Goal: Share content: Share content

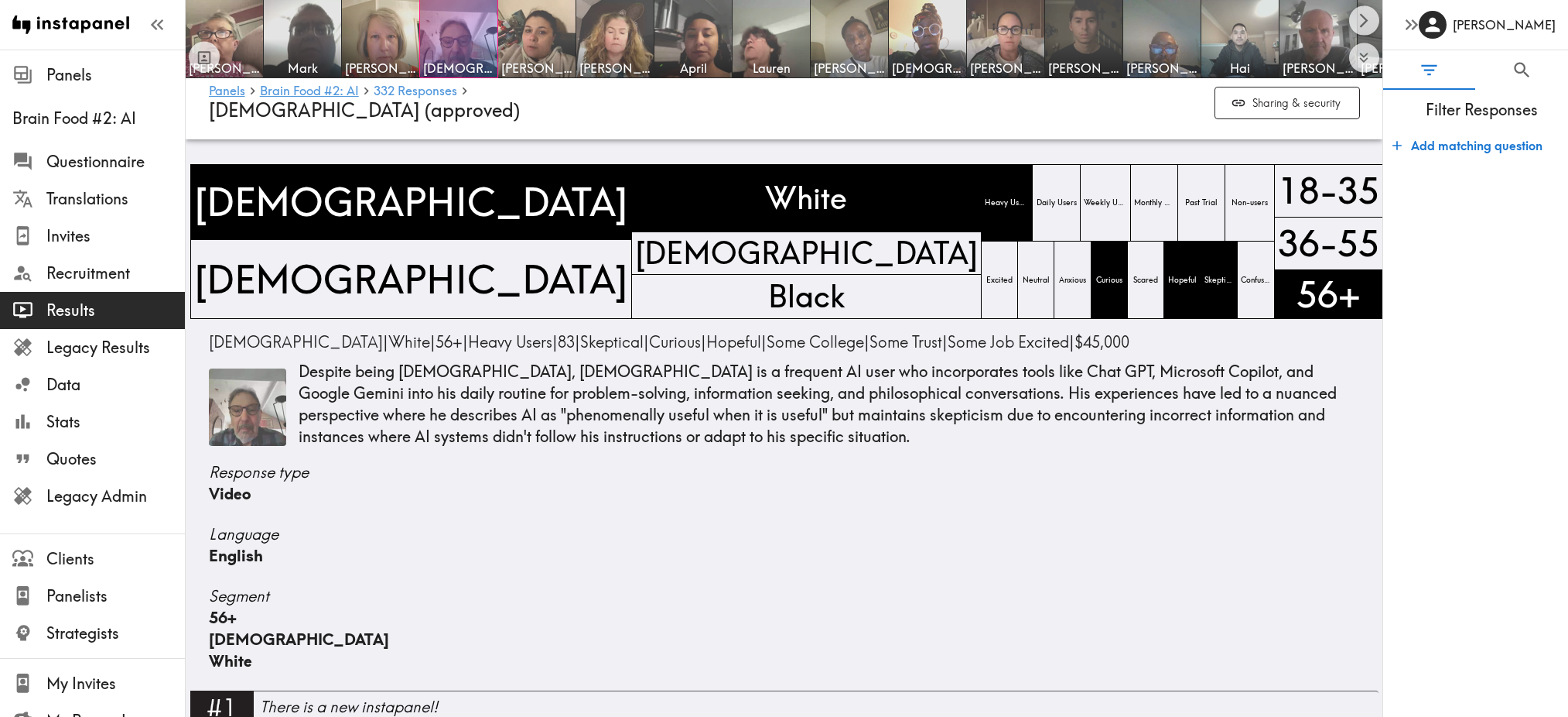
scroll to position [1530, 0]
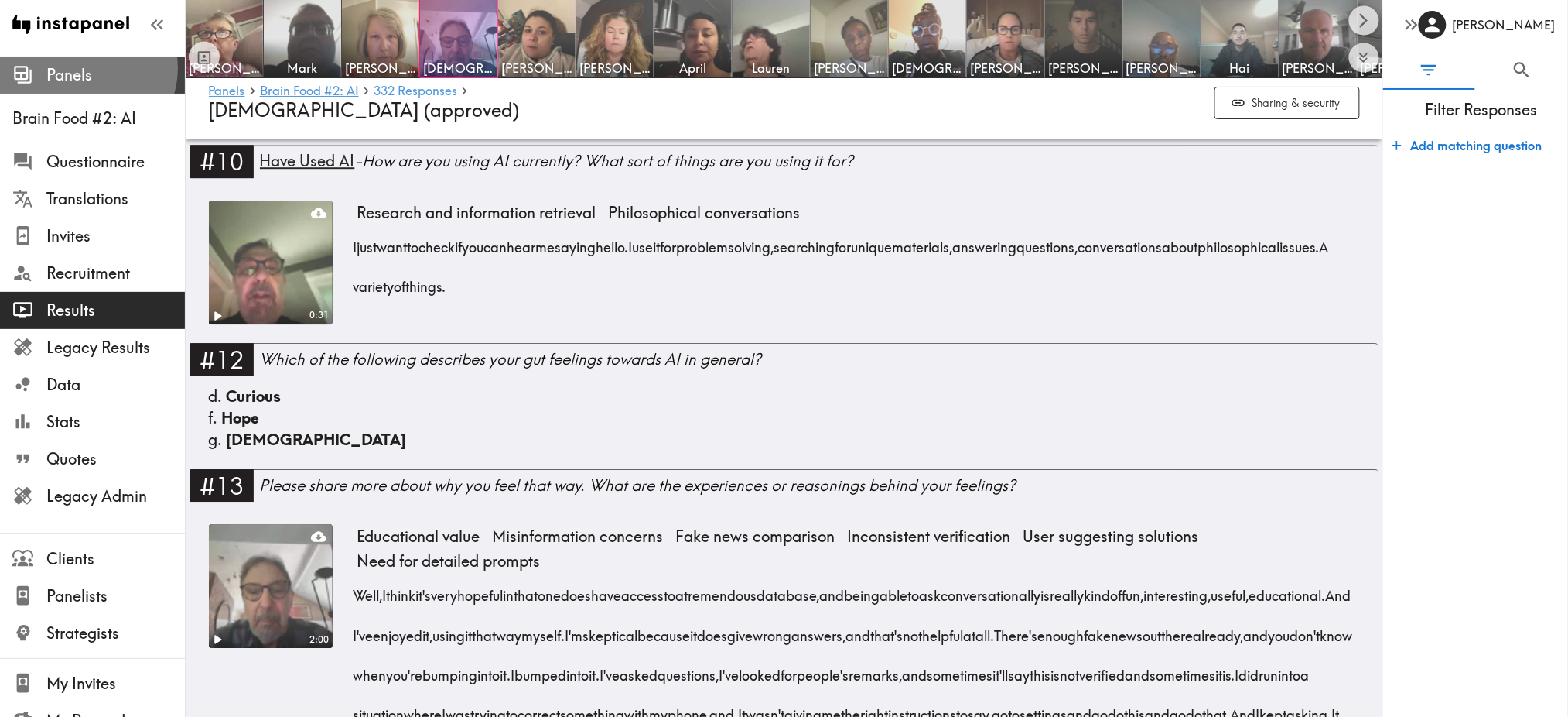
click at [86, 68] on span "Panels" at bounding box center [115, 75] width 138 height 22
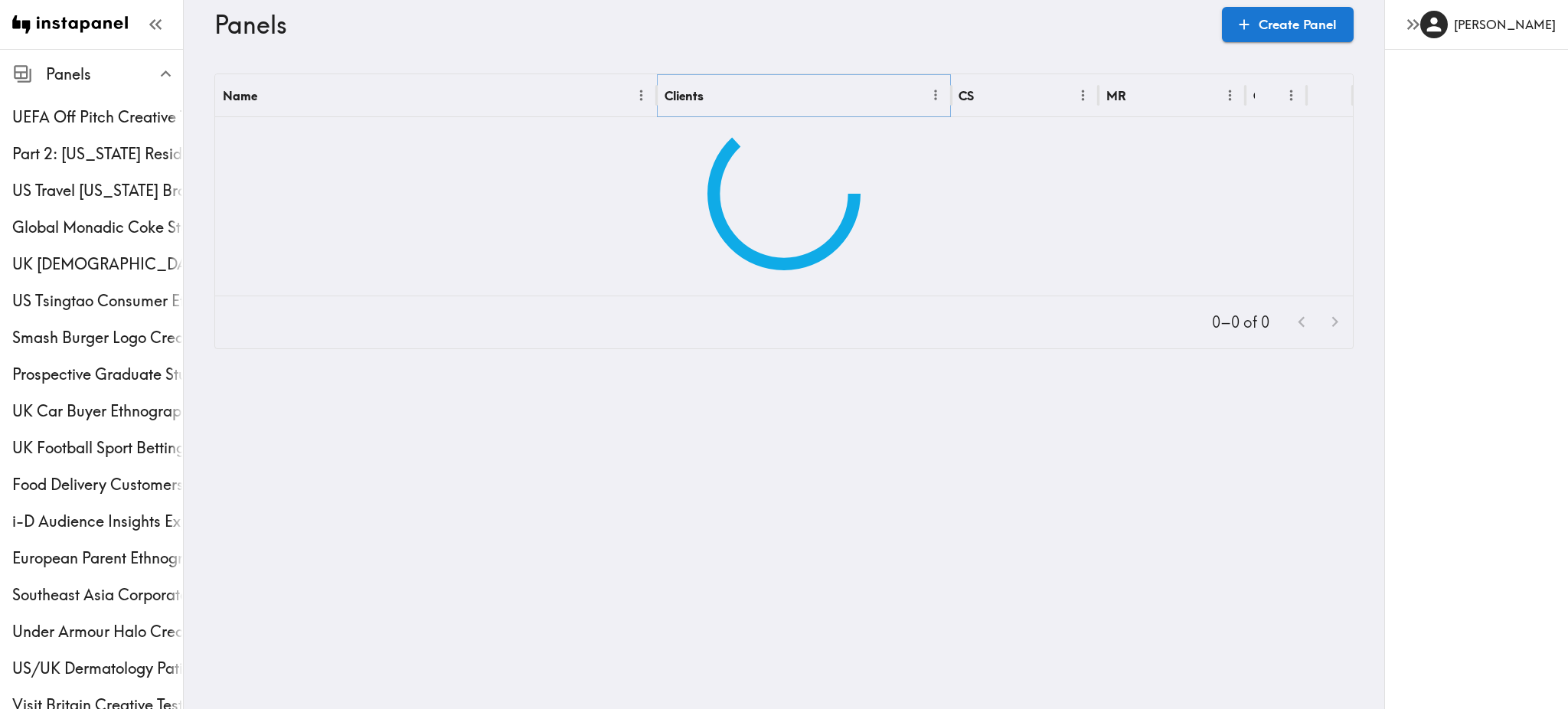
click at [928, 98] on icon "Menu" at bounding box center [936, 95] width 16 height 16
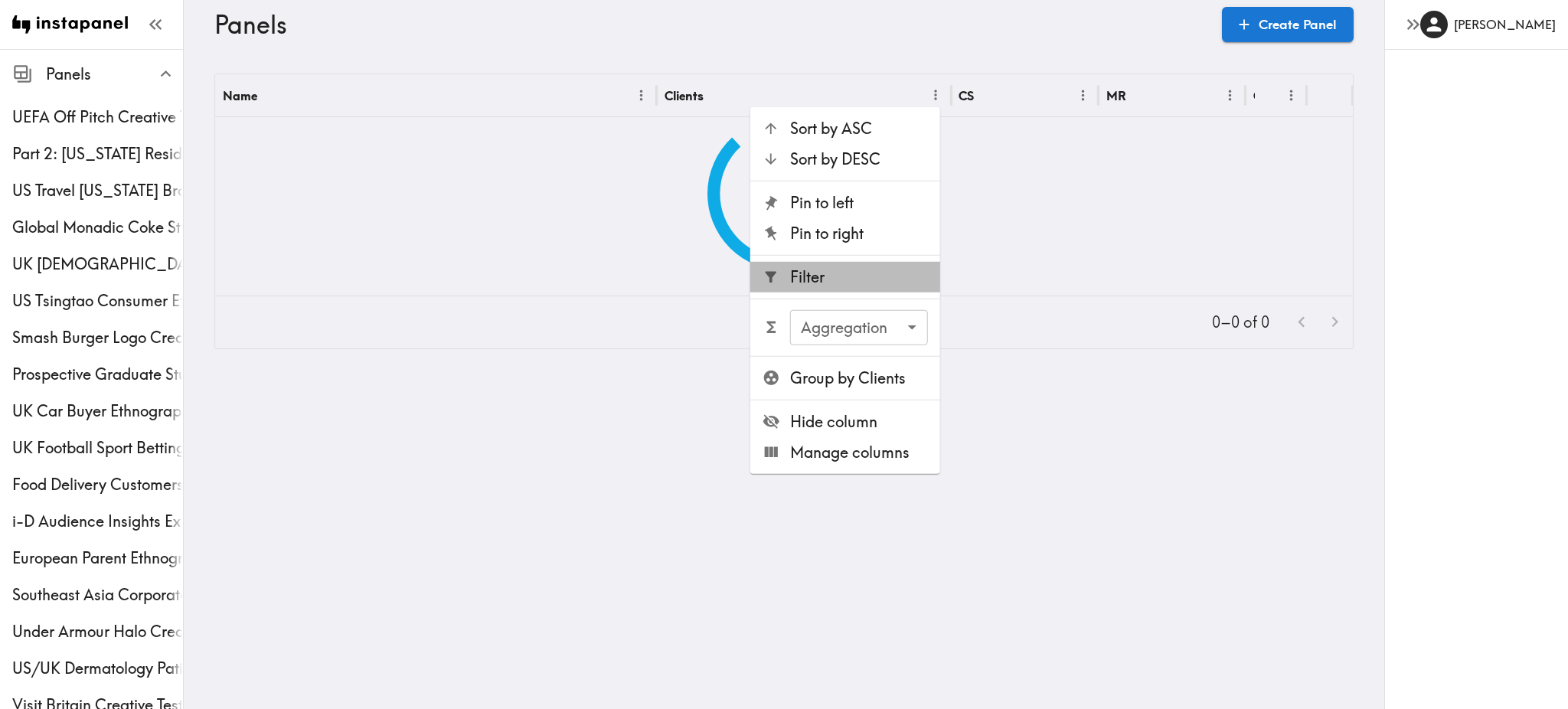
click at [825, 278] on span "Filter" at bounding box center [859, 277] width 138 height 22
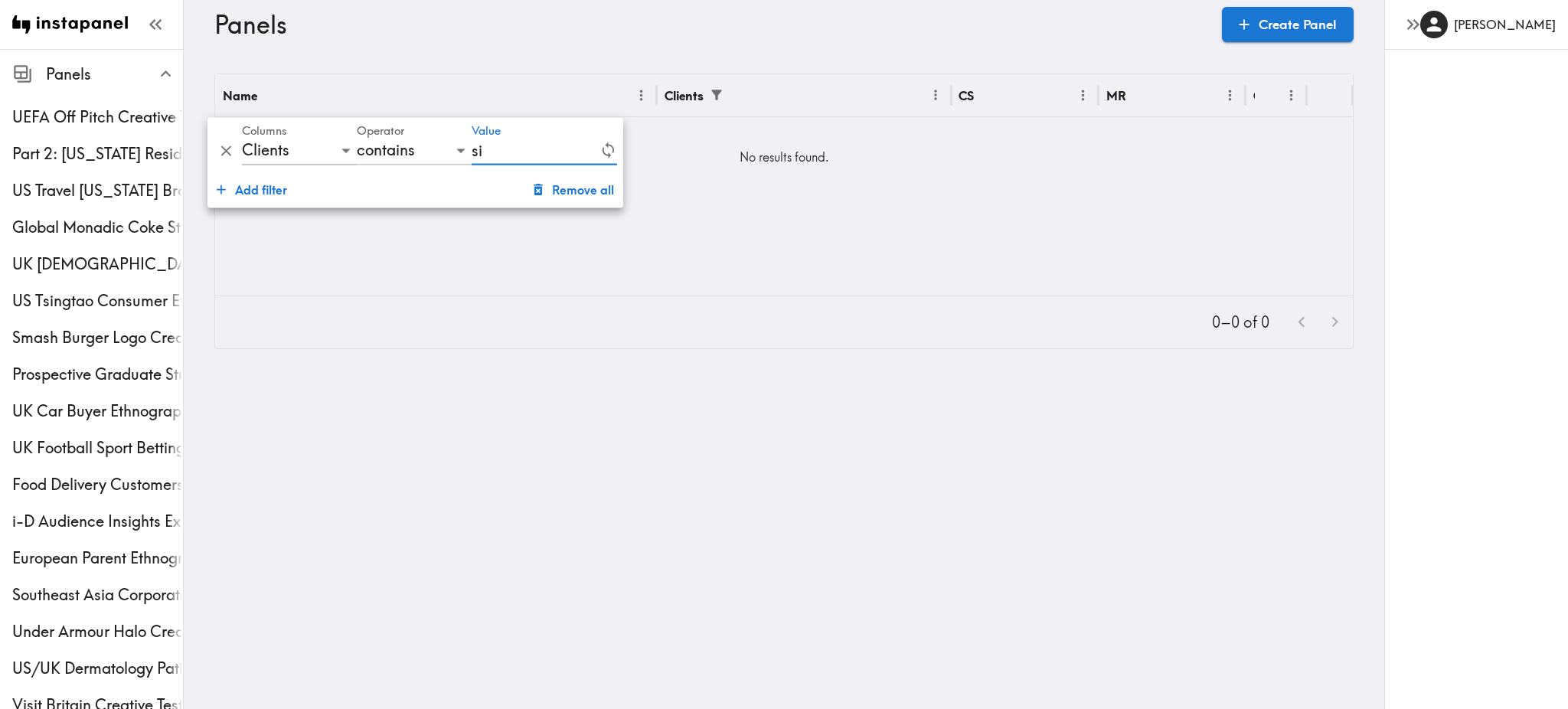
type input "s"
type input "S"
type input "L"
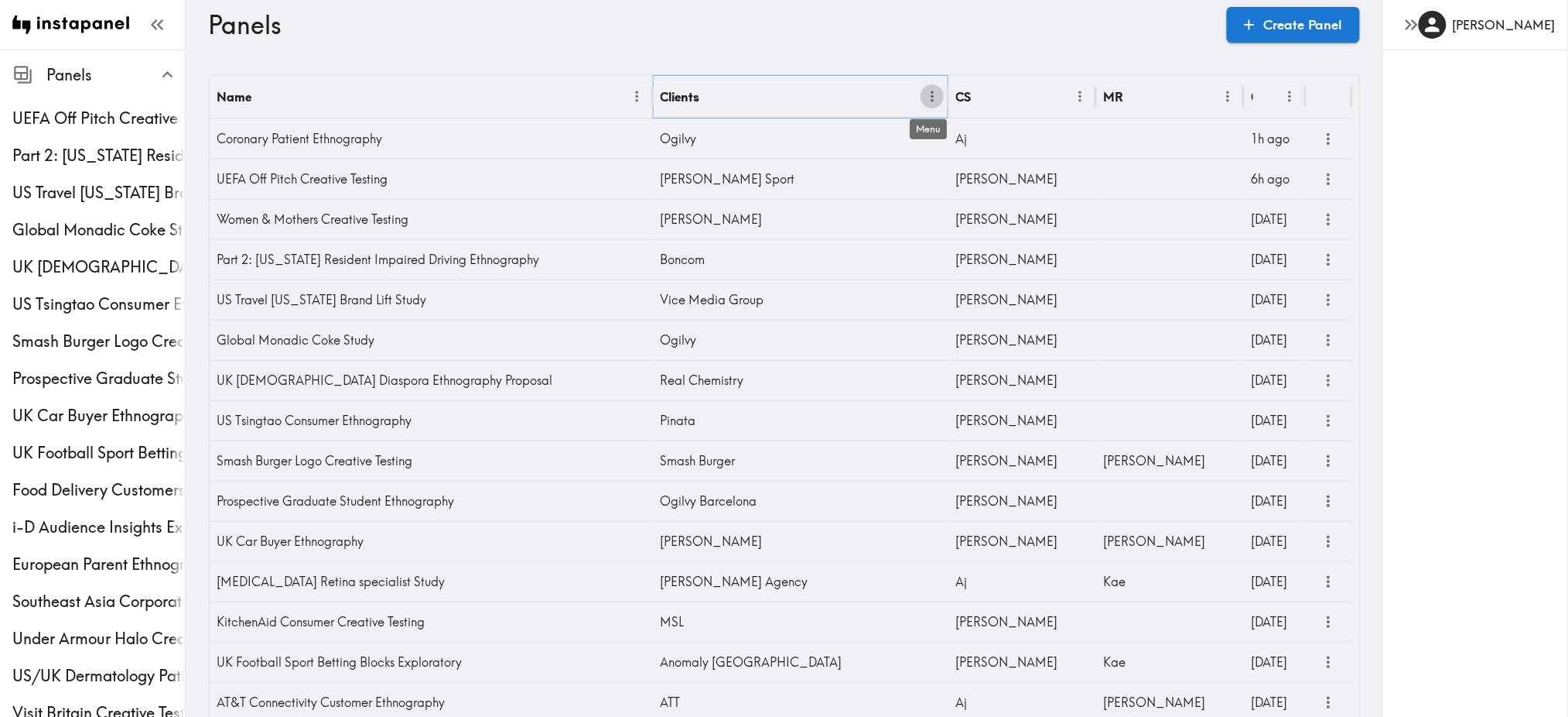
click at [932, 91] on icon "Menu" at bounding box center [932, 97] width 3 height 10
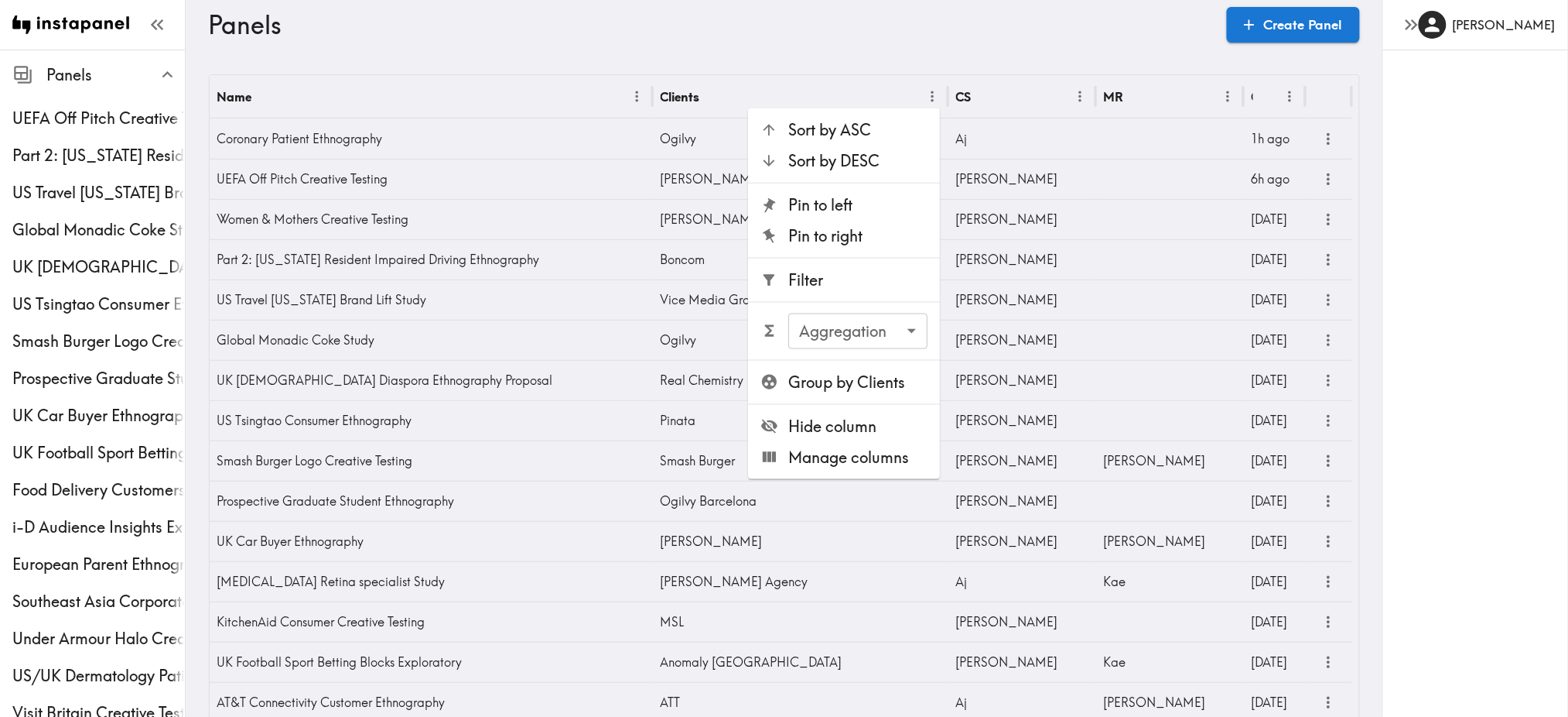
click at [837, 377] on span "Group by Clients" at bounding box center [858, 381] width 139 height 22
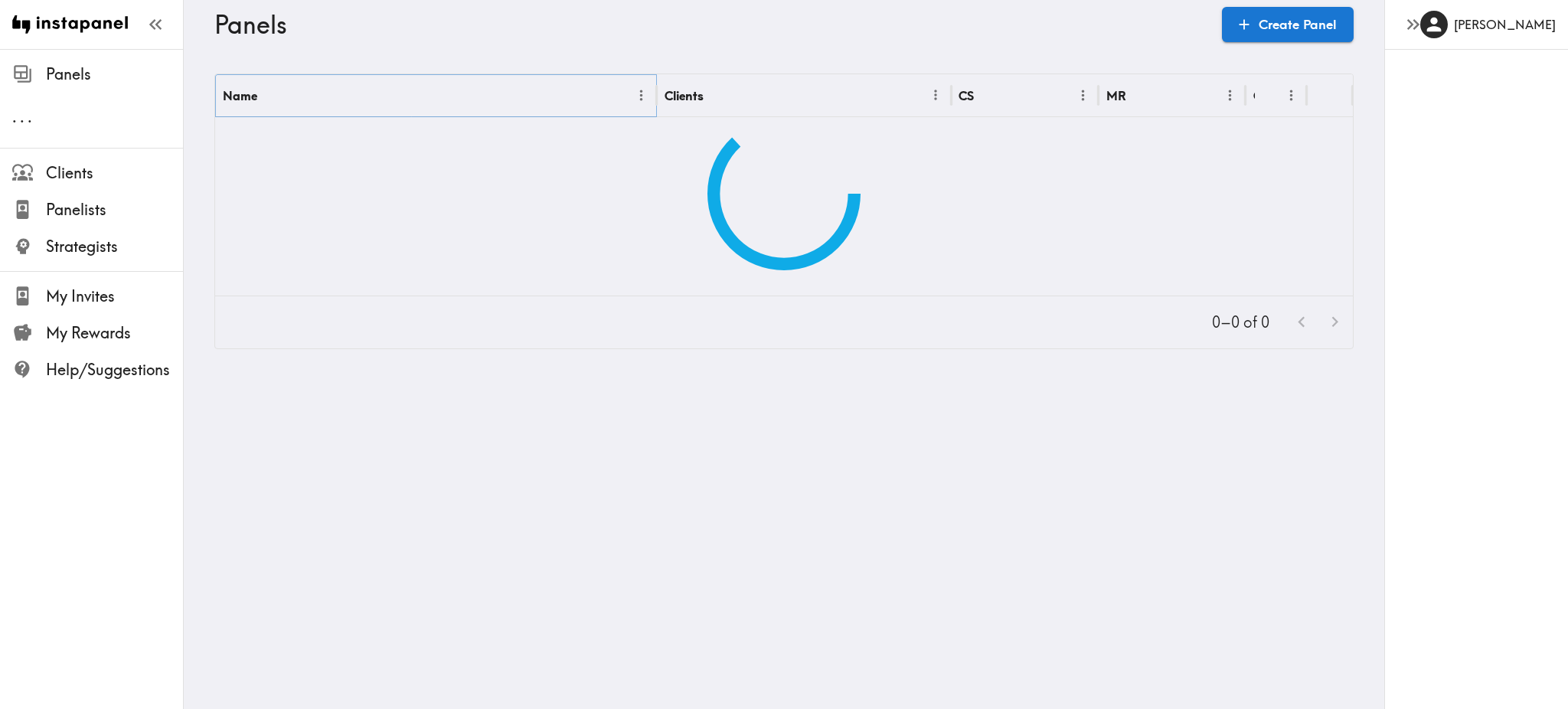
click at [634, 93] on icon "Menu" at bounding box center [641, 95] width 16 height 16
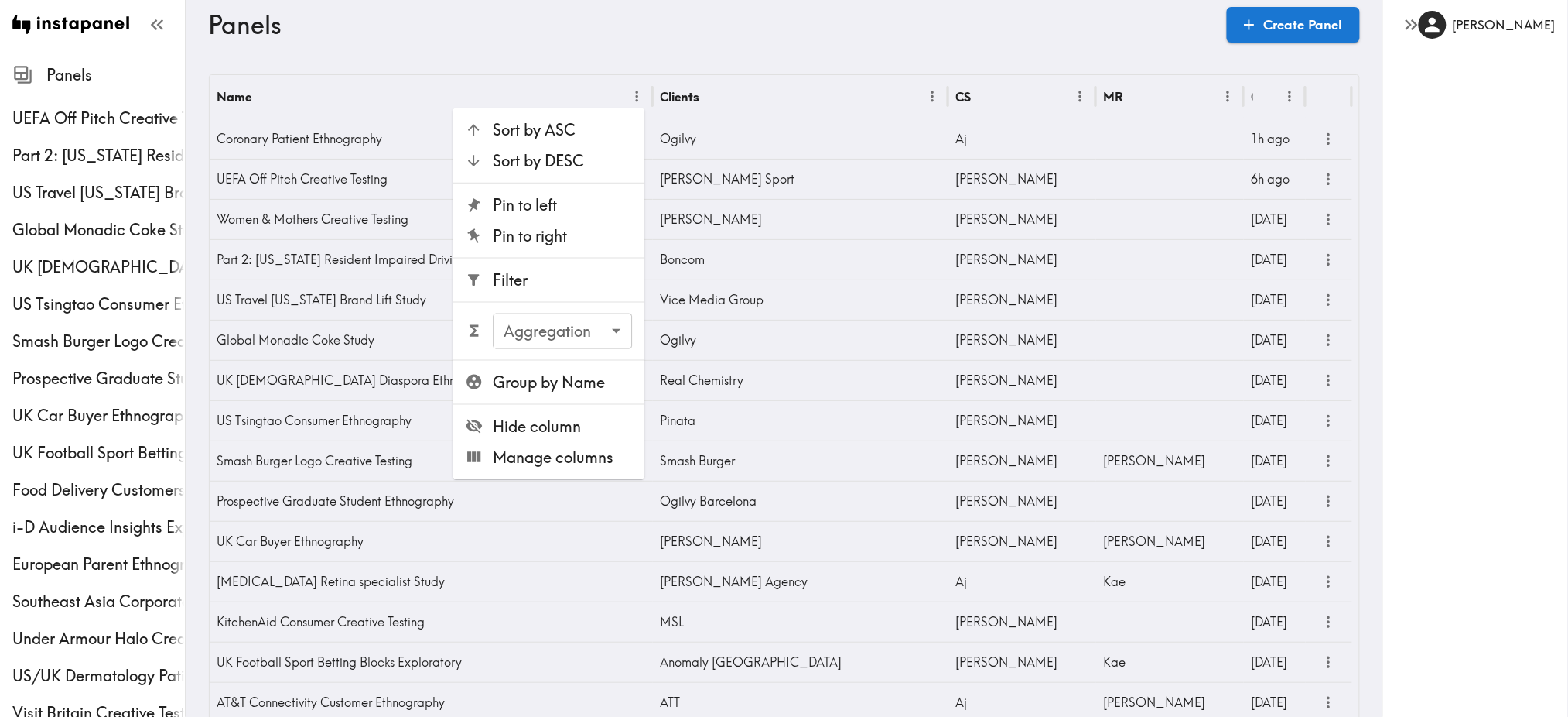
click at [546, 278] on span "Filter" at bounding box center [562, 280] width 139 height 22
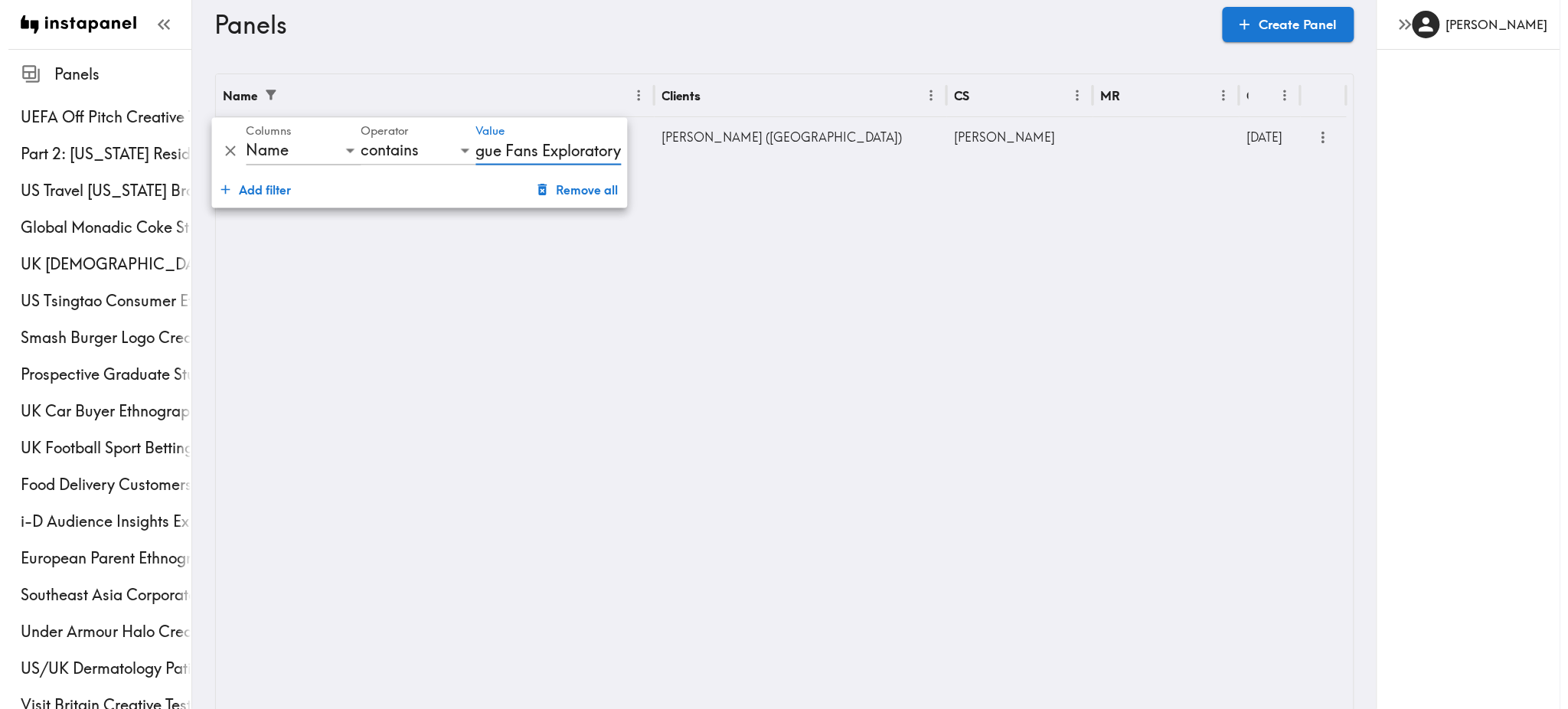
scroll to position [0, 203]
type input "Global UEFA Champions League Fans Exploratory"
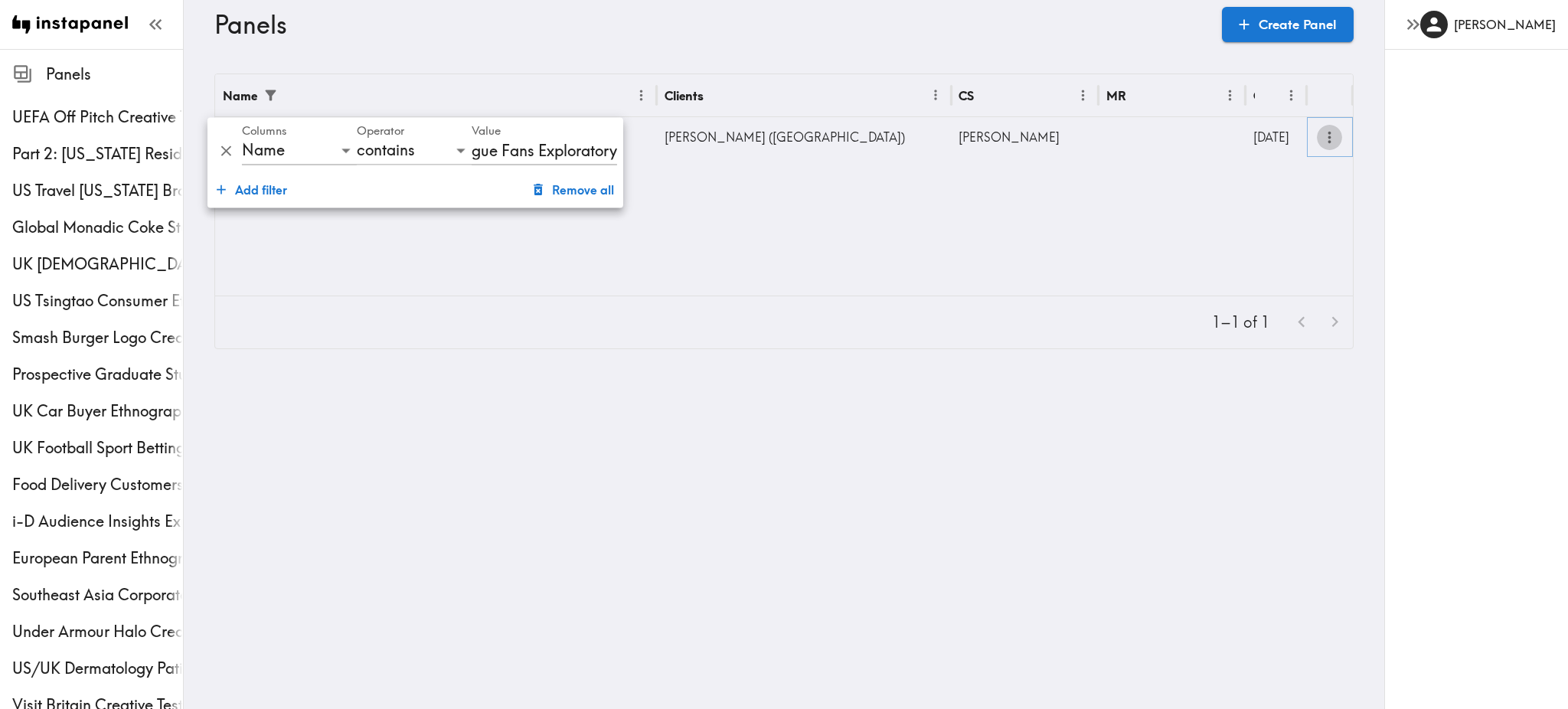
click at [1321, 138] on icon "more" at bounding box center [1329, 137] width 17 height 17
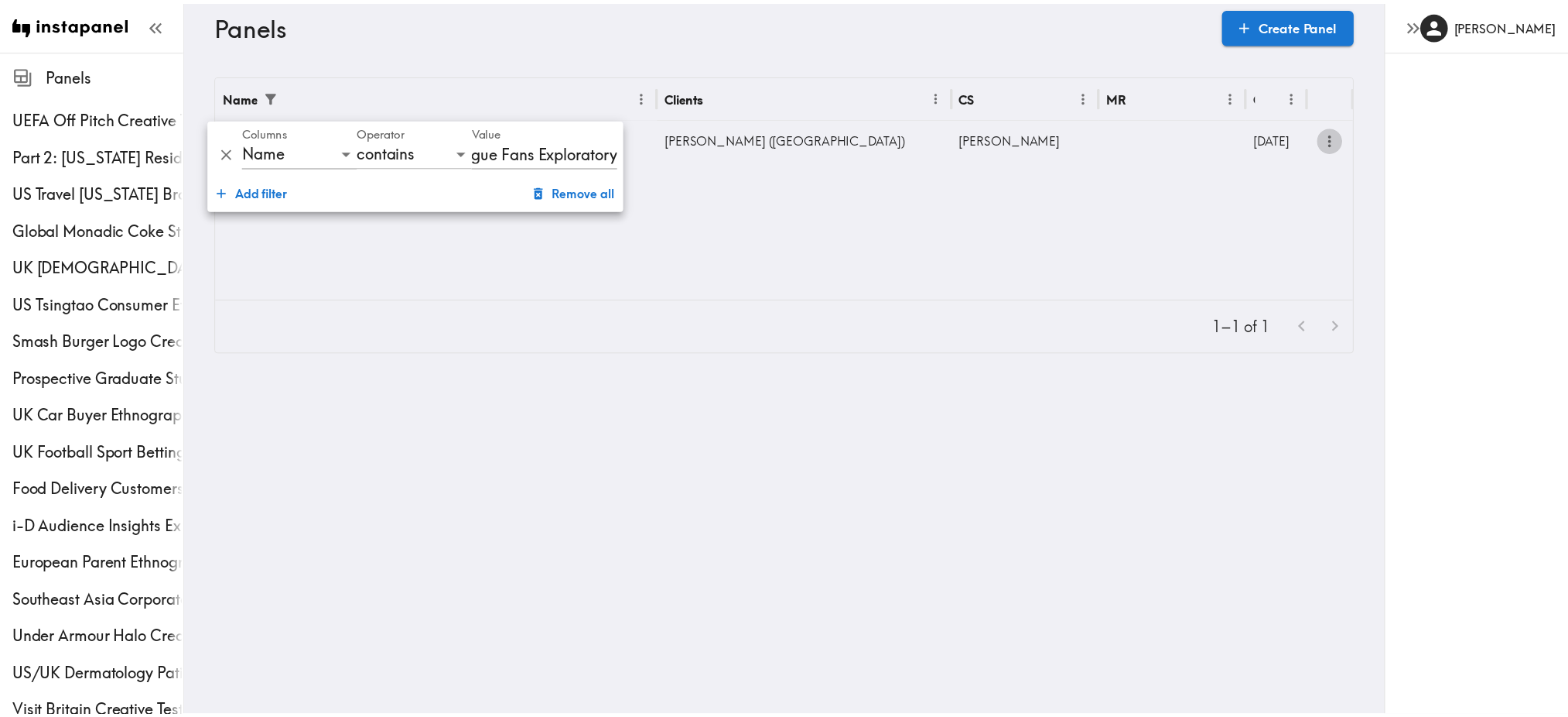
scroll to position [0, 0]
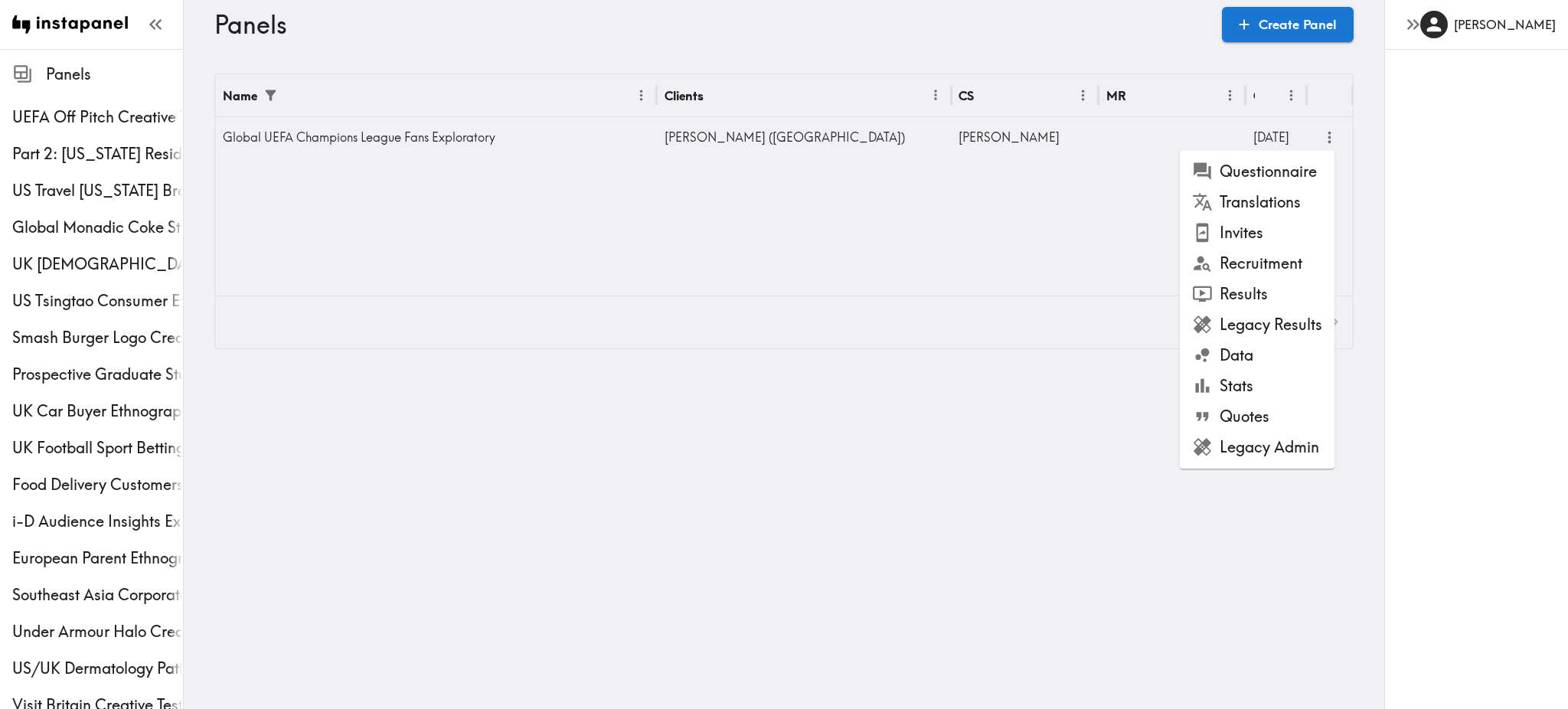
click at [1262, 289] on li "Results" at bounding box center [1257, 294] width 154 height 31
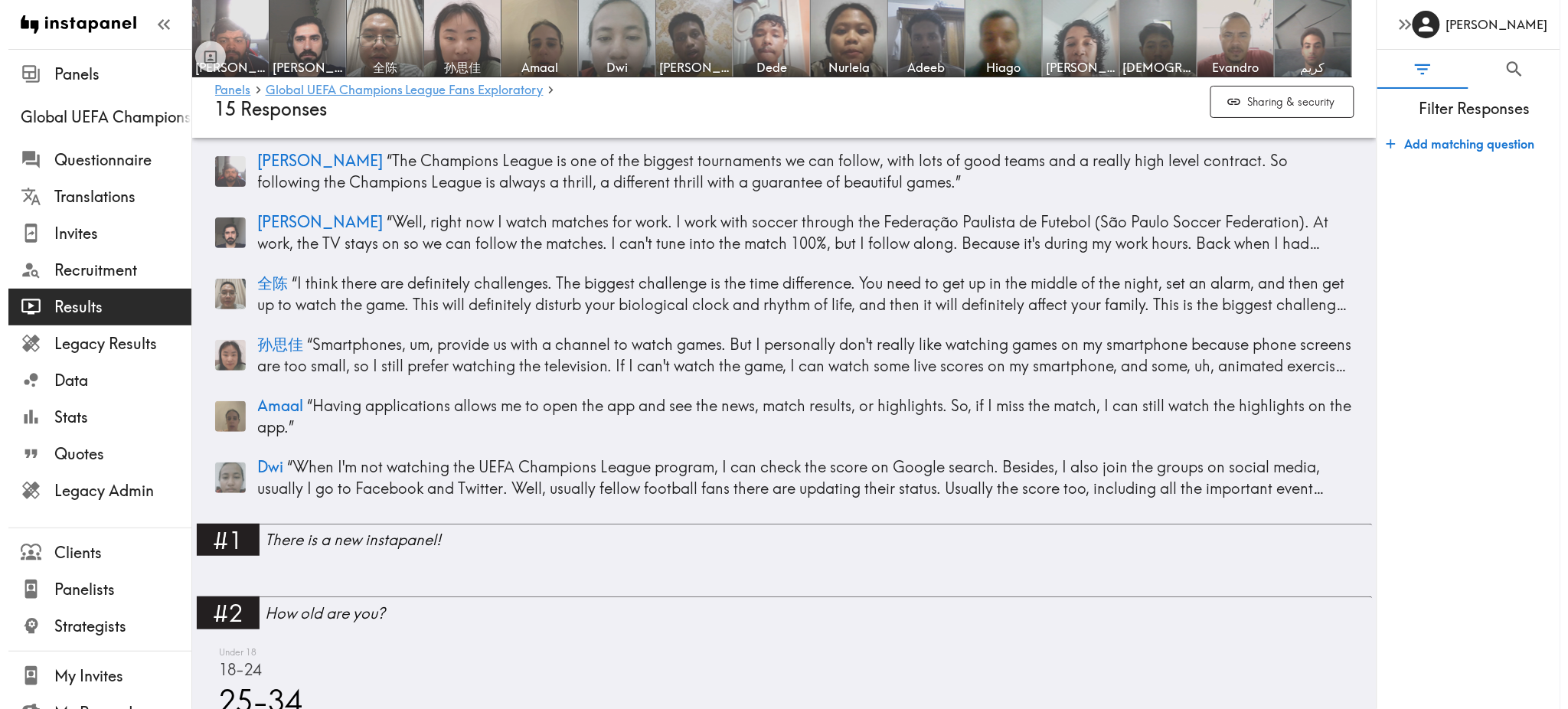
scroll to position [35, 0]
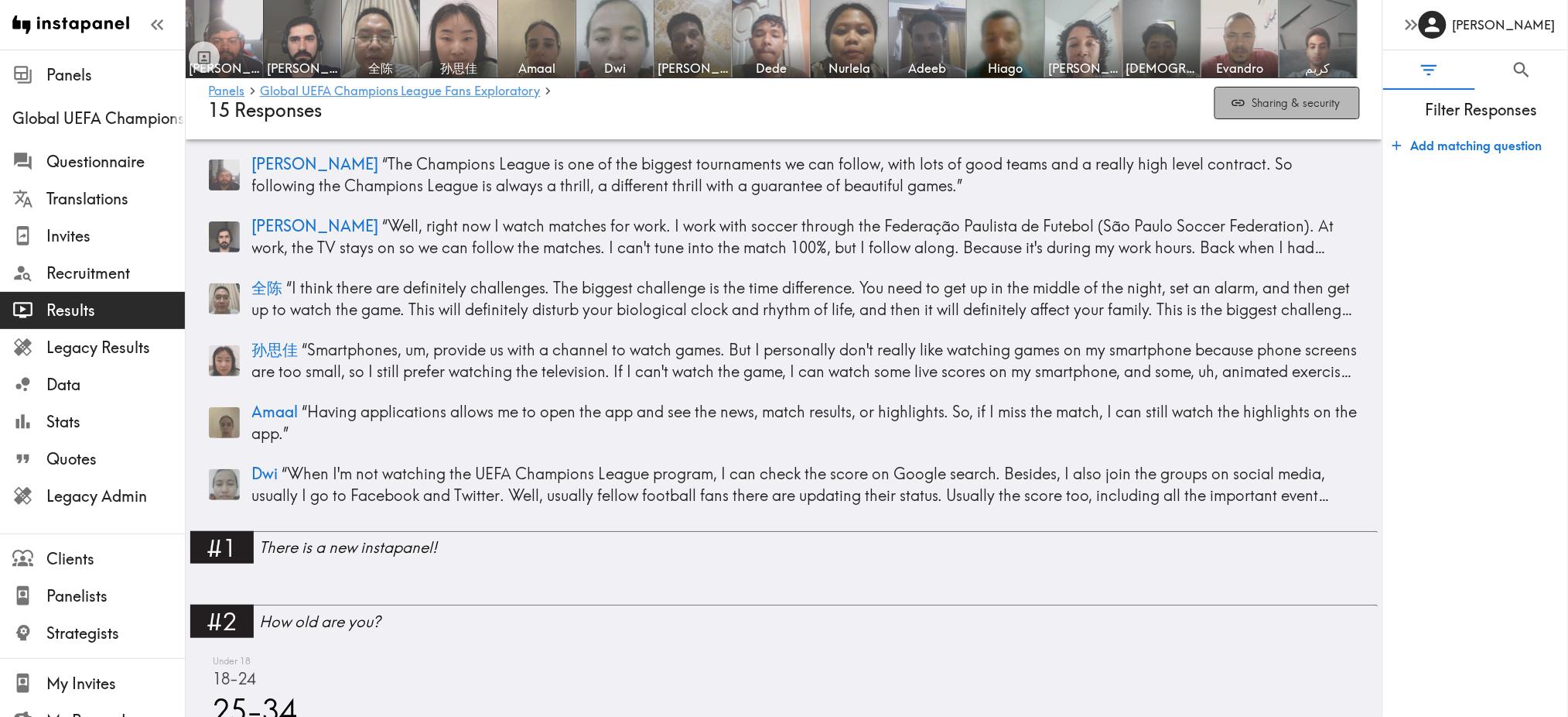
click at [1273, 106] on button "Sharing & security" at bounding box center [1287, 103] width 145 height 33
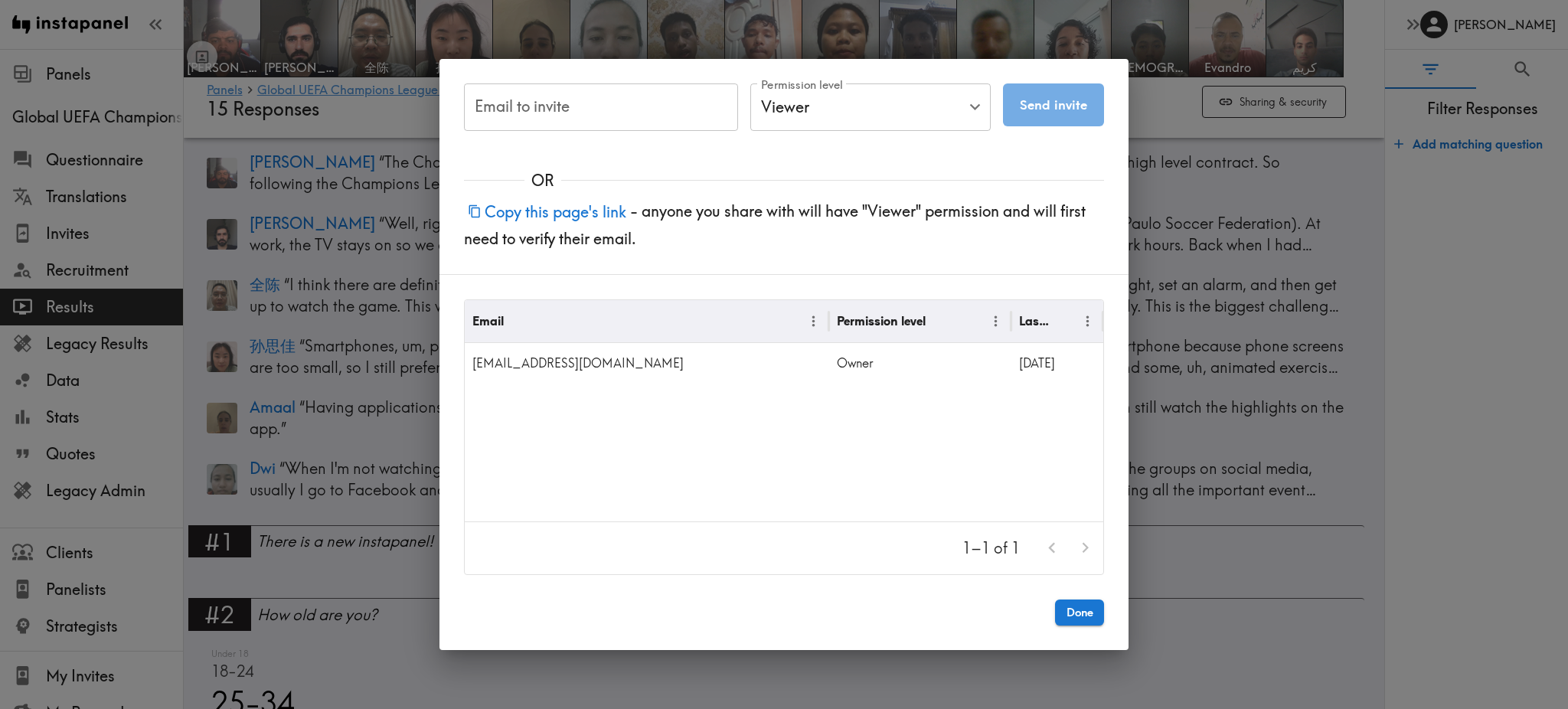
click at [628, 107] on input "Email to invite" at bounding box center [601, 107] width 274 height 47
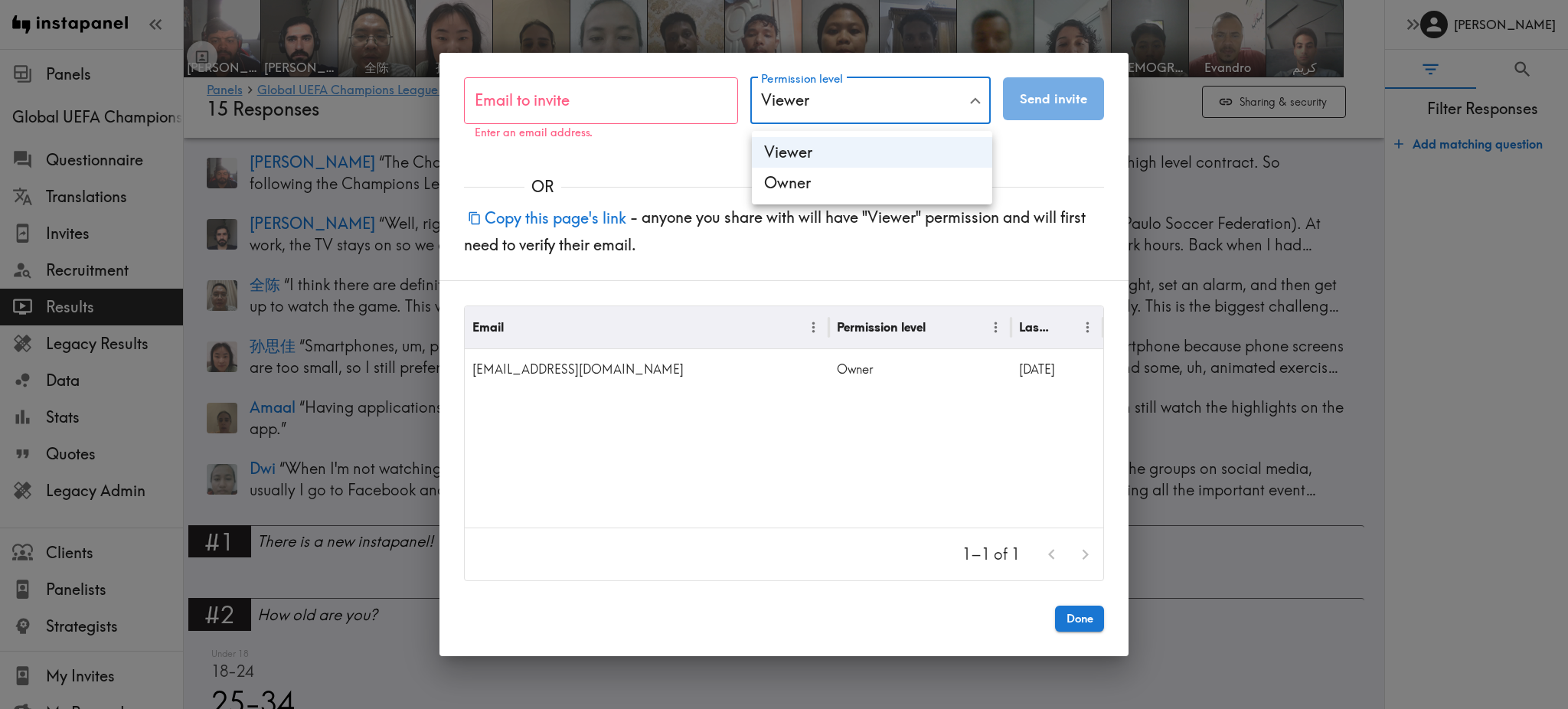
click at [834, 171] on li "Owner" at bounding box center [871, 183] width 241 height 31
type input "Owner"
click at [588, 92] on input "Email to invite" at bounding box center [601, 101] width 274 height 47
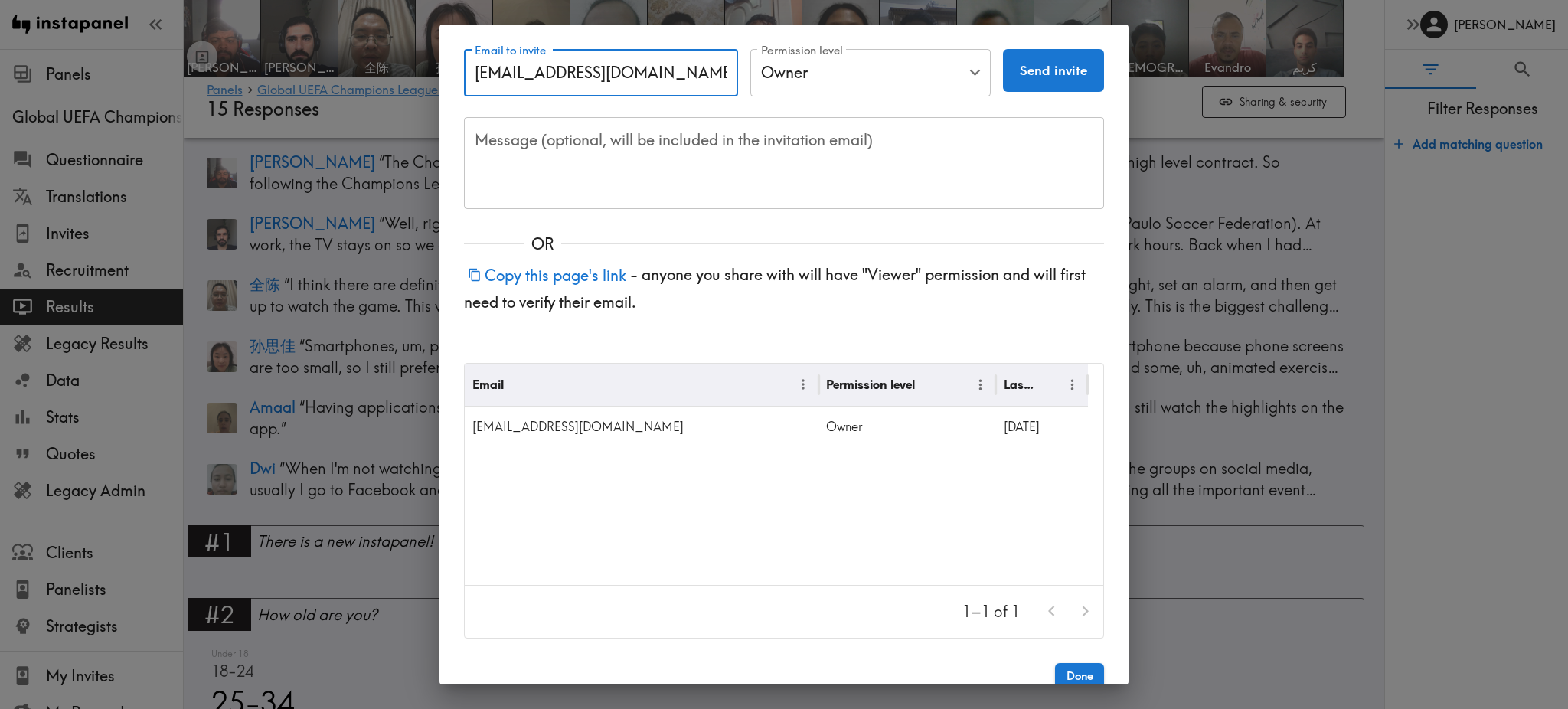
type input "ljung@sidleesport.com"
click at [830, 152] on textarea "Message (optional, will be included in the invitation email)" at bounding box center [784, 162] width 619 height 66
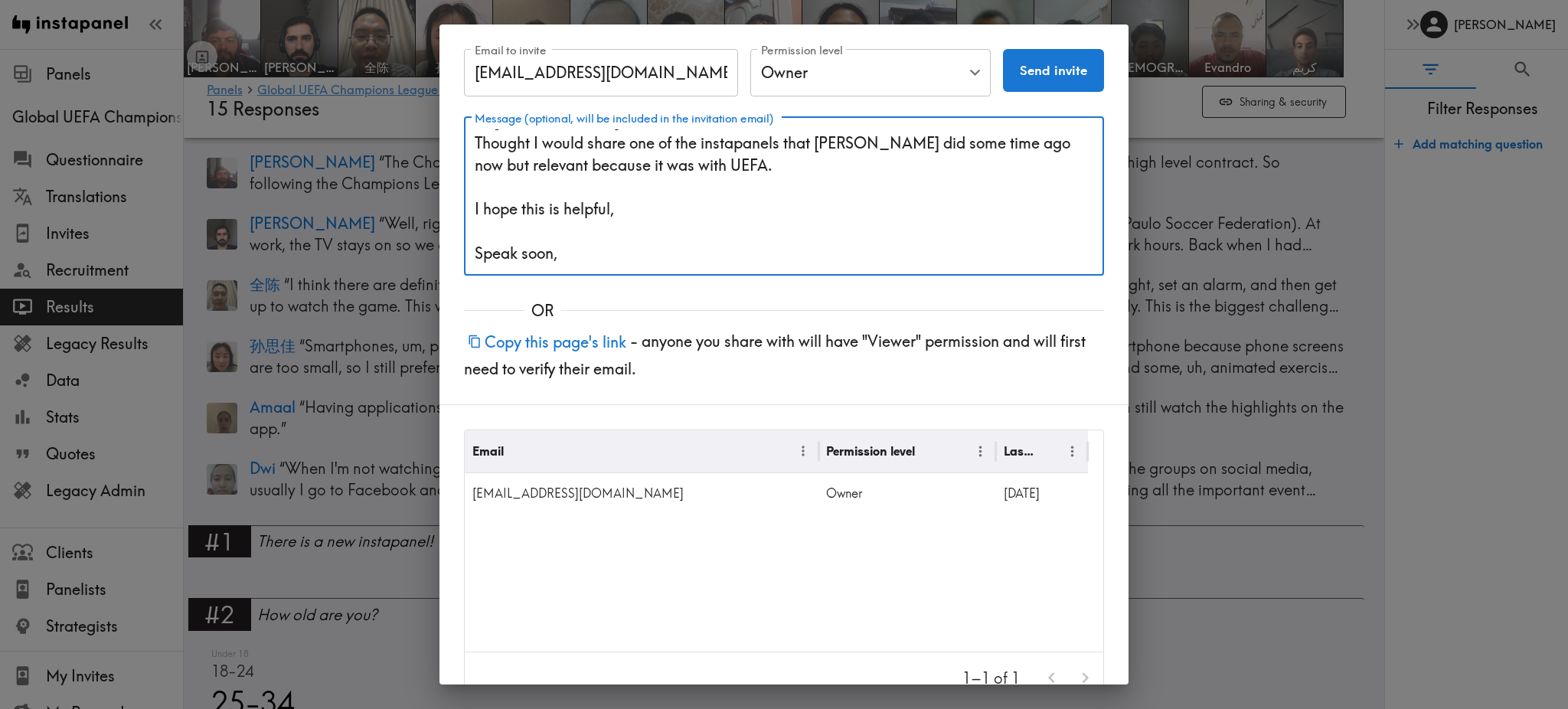
scroll to position [41, 0]
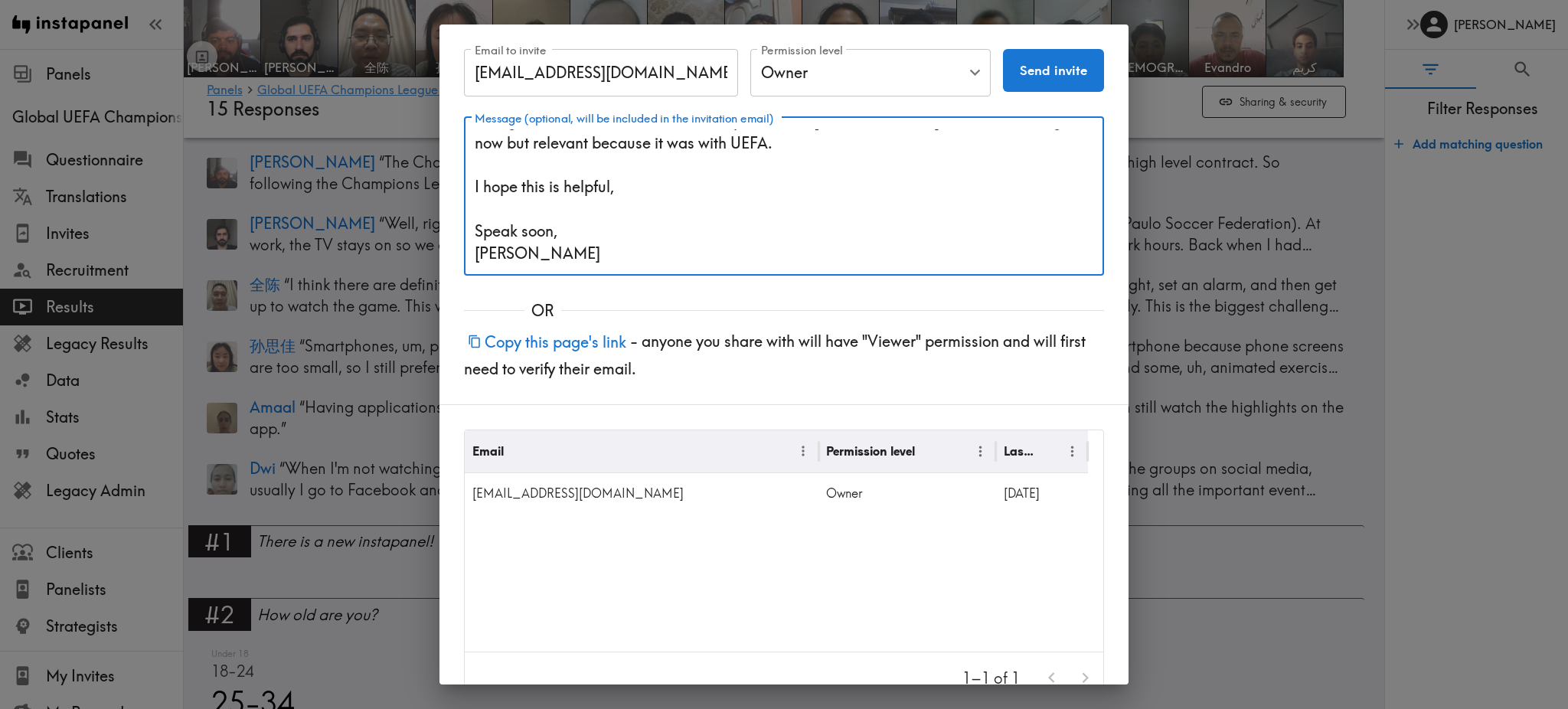
type textarea "Hi Lynn, Thought I would share one of the instapanels that Rory did some time a…"
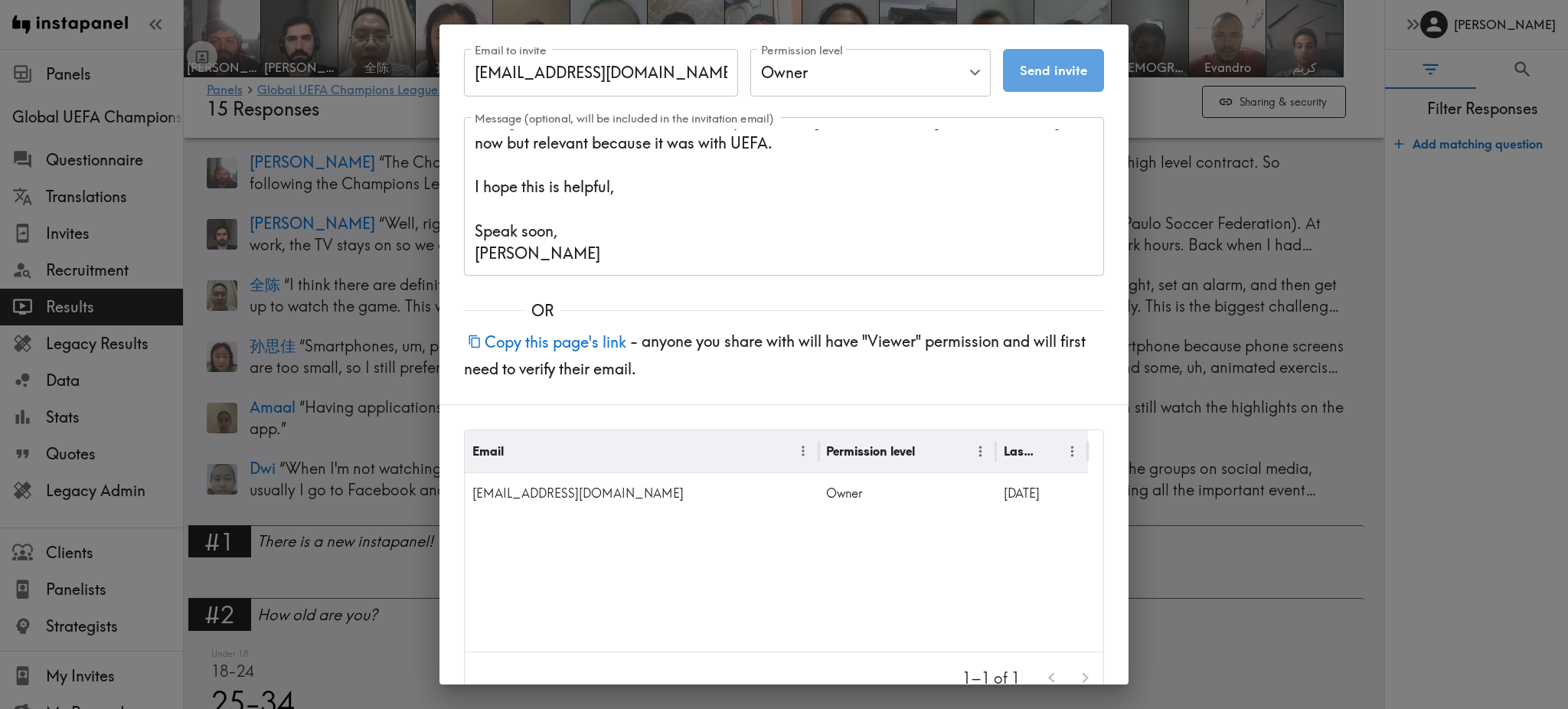
click at [1038, 65] on button "Send invite" at bounding box center [1053, 71] width 101 height 43
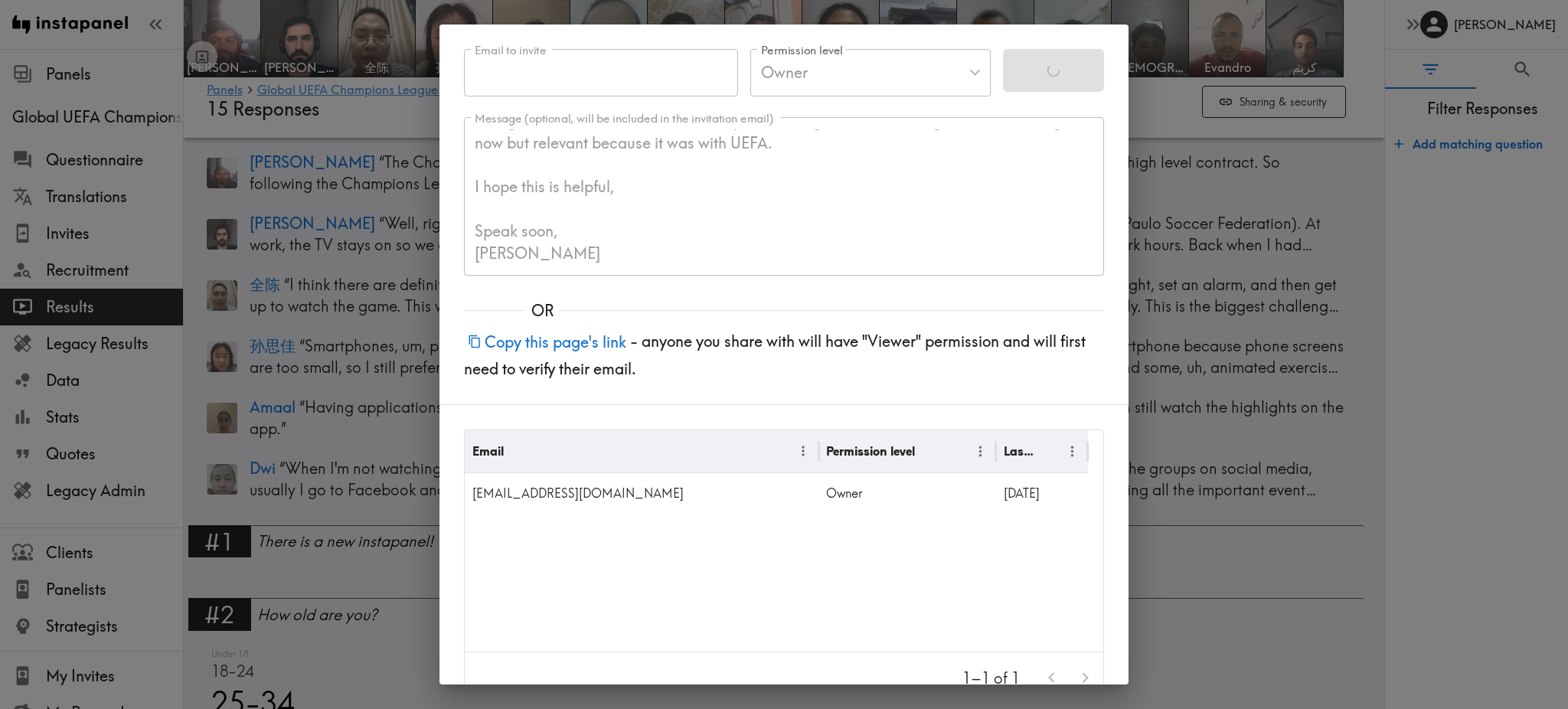
type input "Viewer"
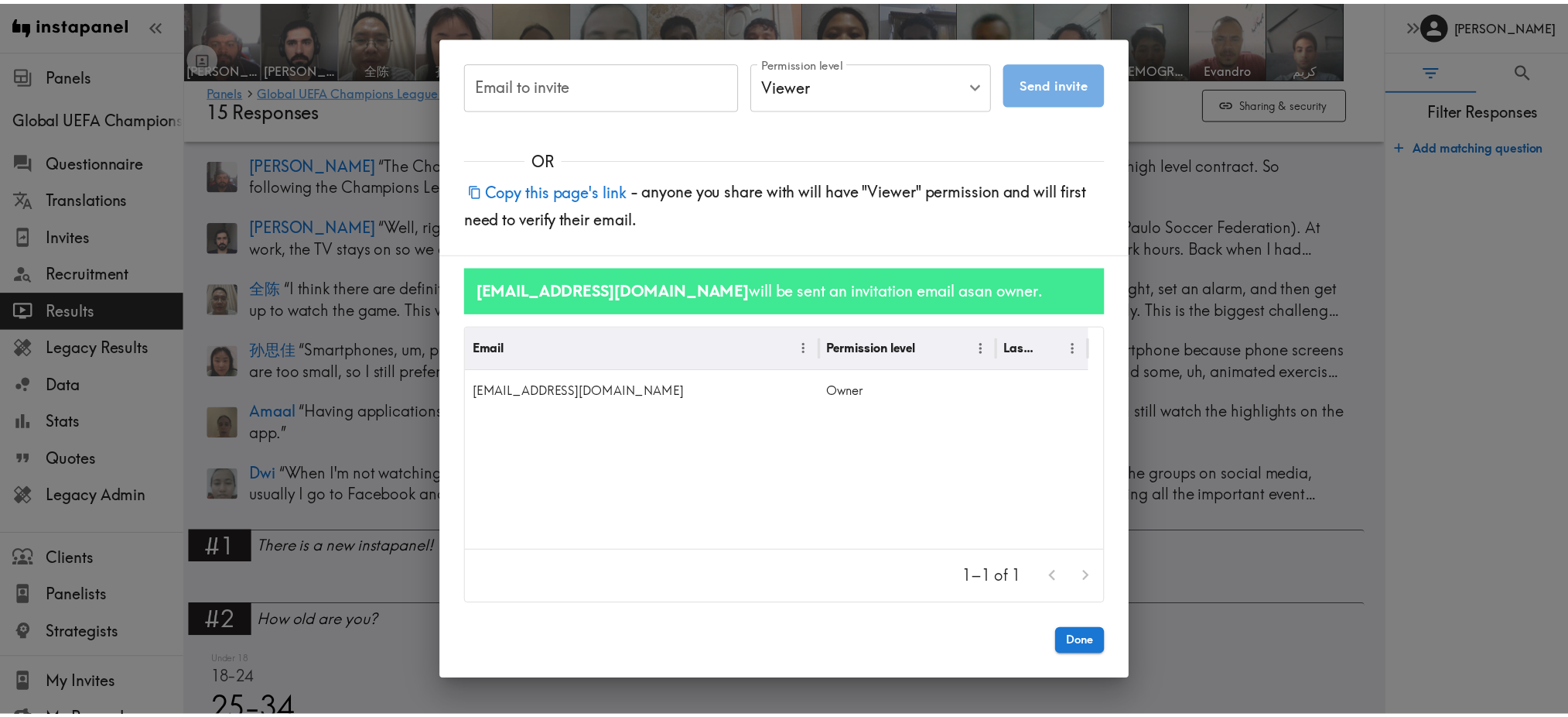
scroll to position [0, 0]
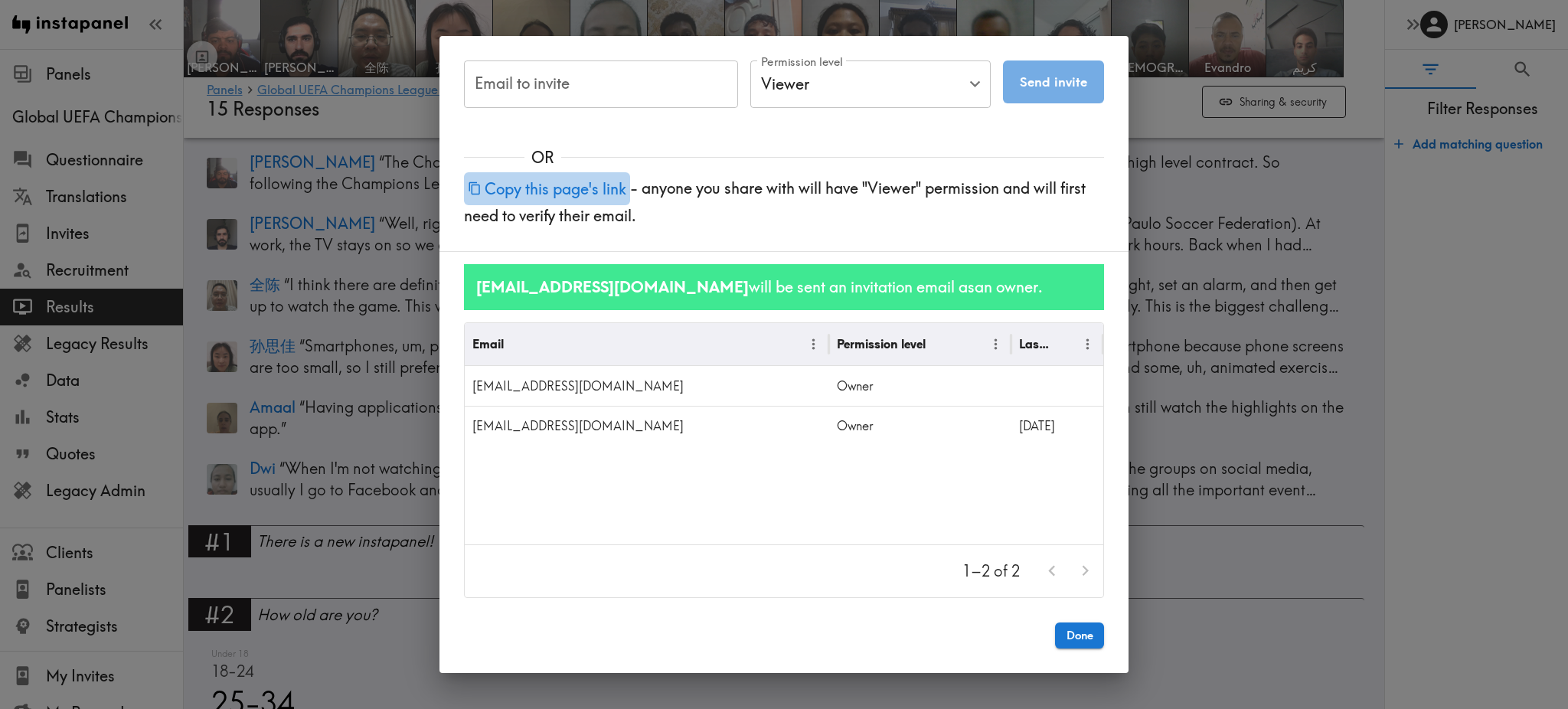
click at [570, 182] on button "Copy this page's link" at bounding box center [547, 189] width 166 height 33
click at [79, 140] on div "Email to invite Email to invite Permission level Viewer Viewer Permission level…" at bounding box center [784, 354] width 1568 height 709
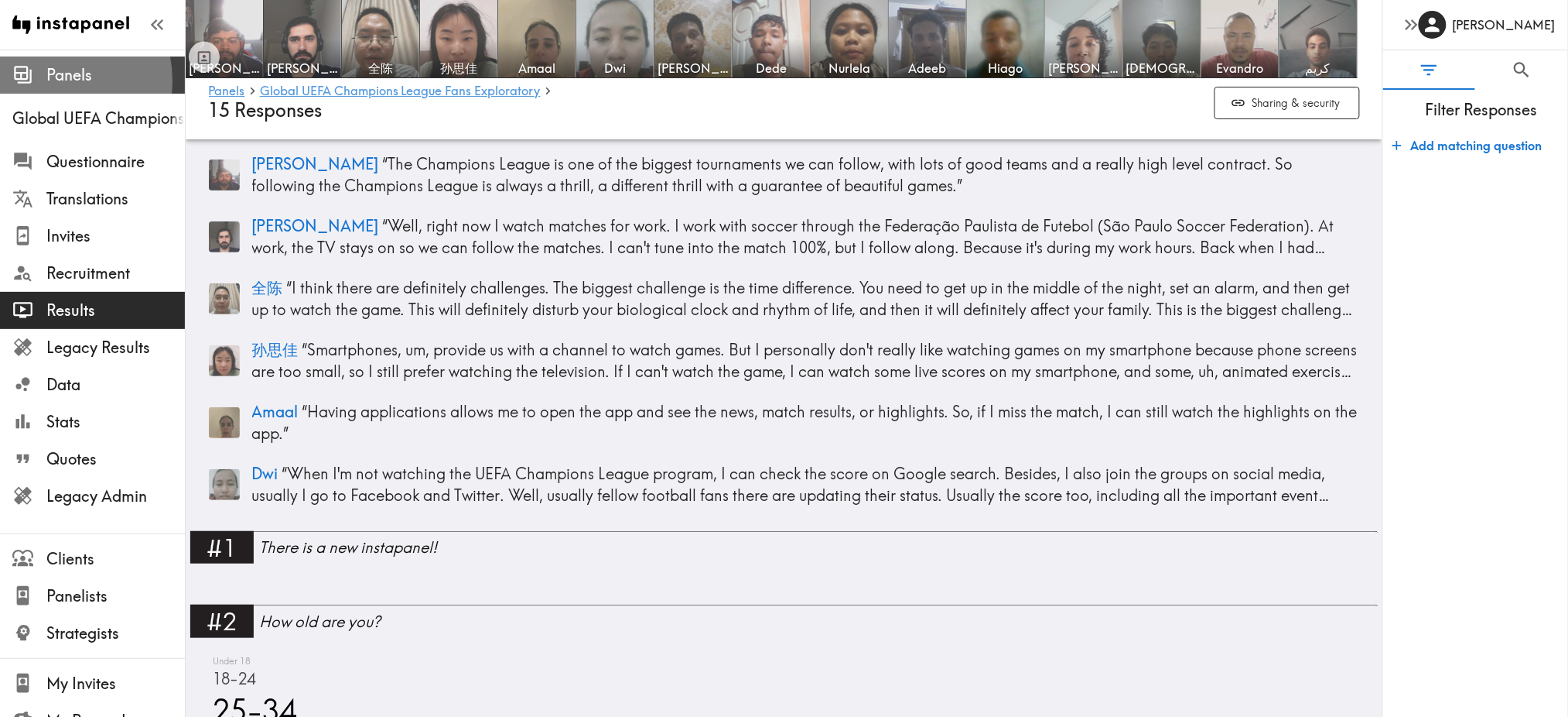
click at [46, 80] on span "Panels" at bounding box center [115, 75] width 138 height 22
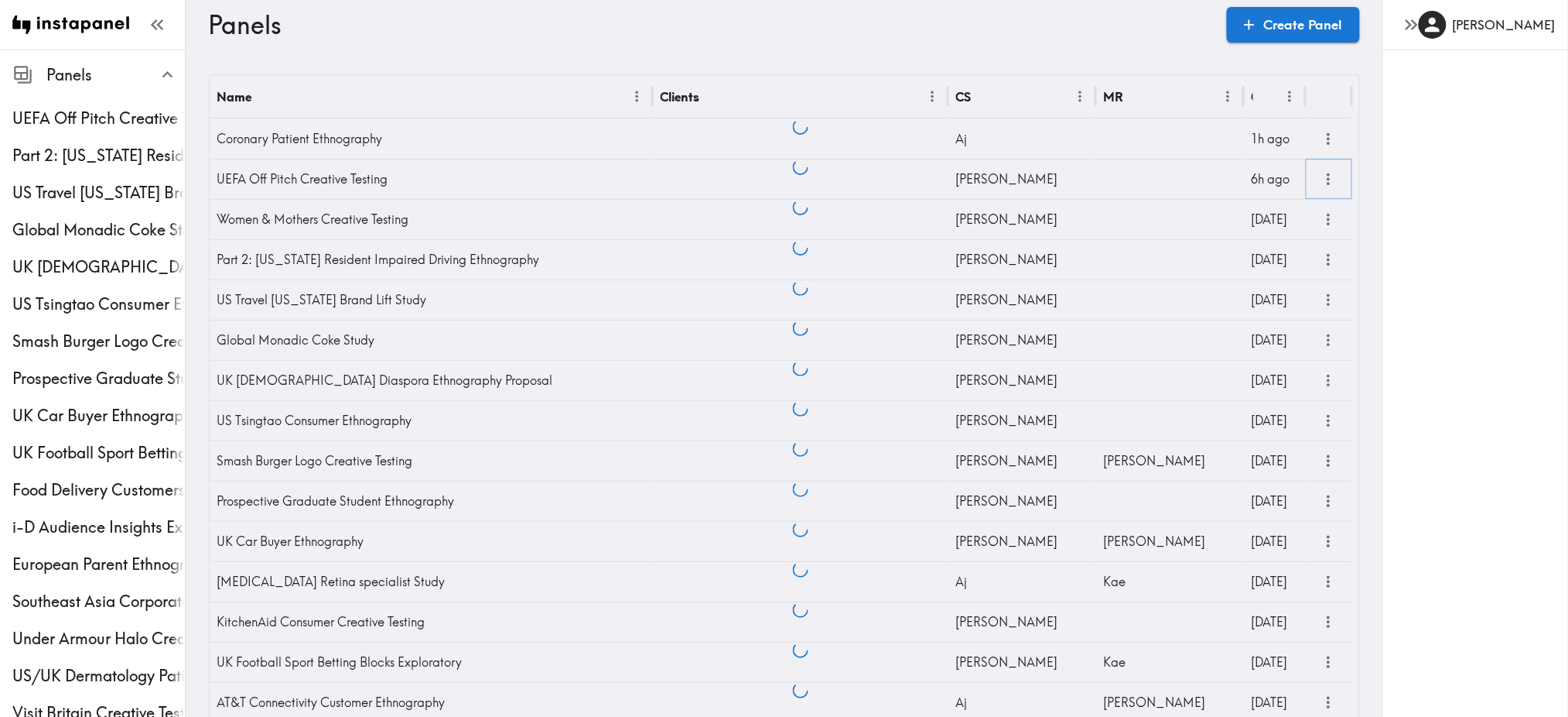
click at [1326, 181] on icon "more" at bounding box center [1328, 179] width 17 height 17
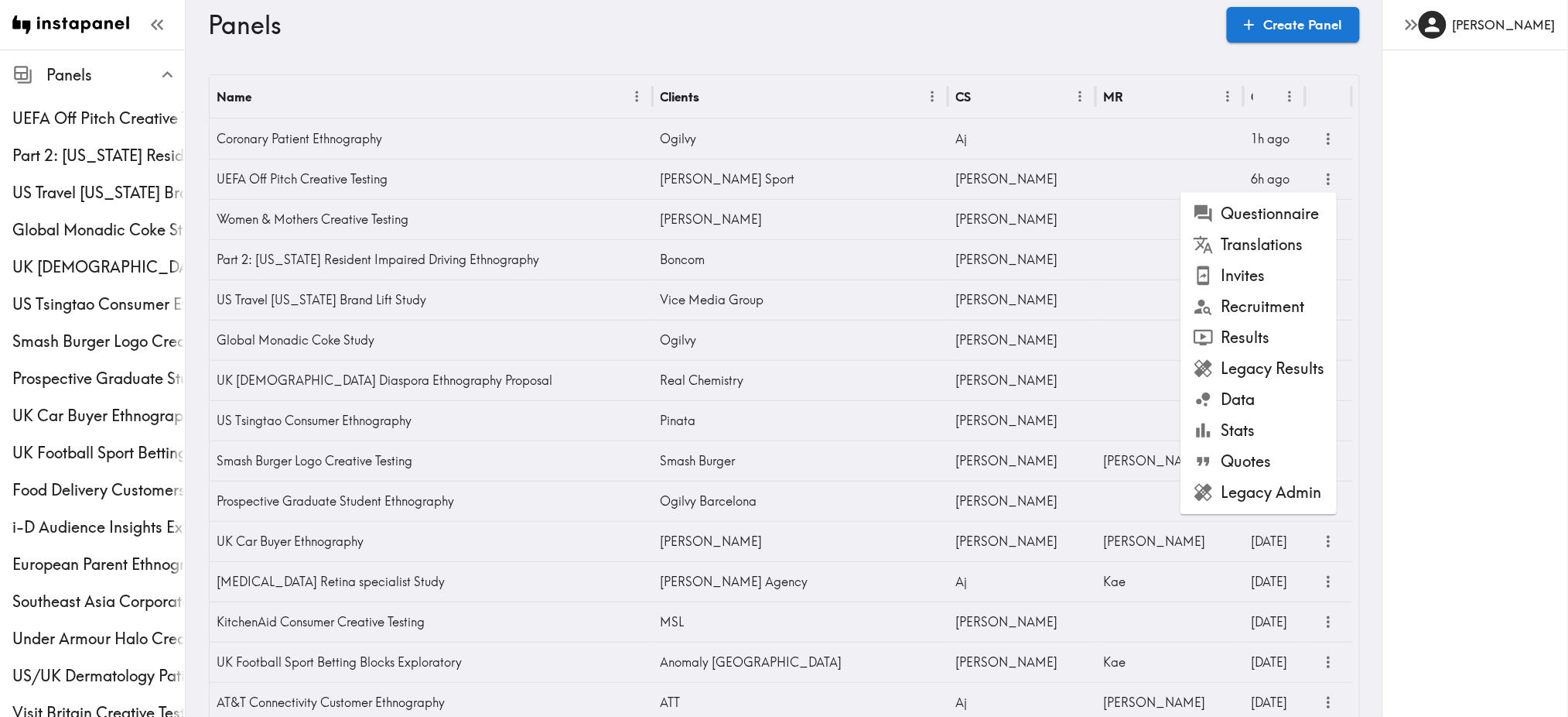
click at [1258, 491] on li "Legacy Admin" at bounding box center [1258, 493] width 156 height 31
